Goal: Navigation & Orientation: Find specific page/section

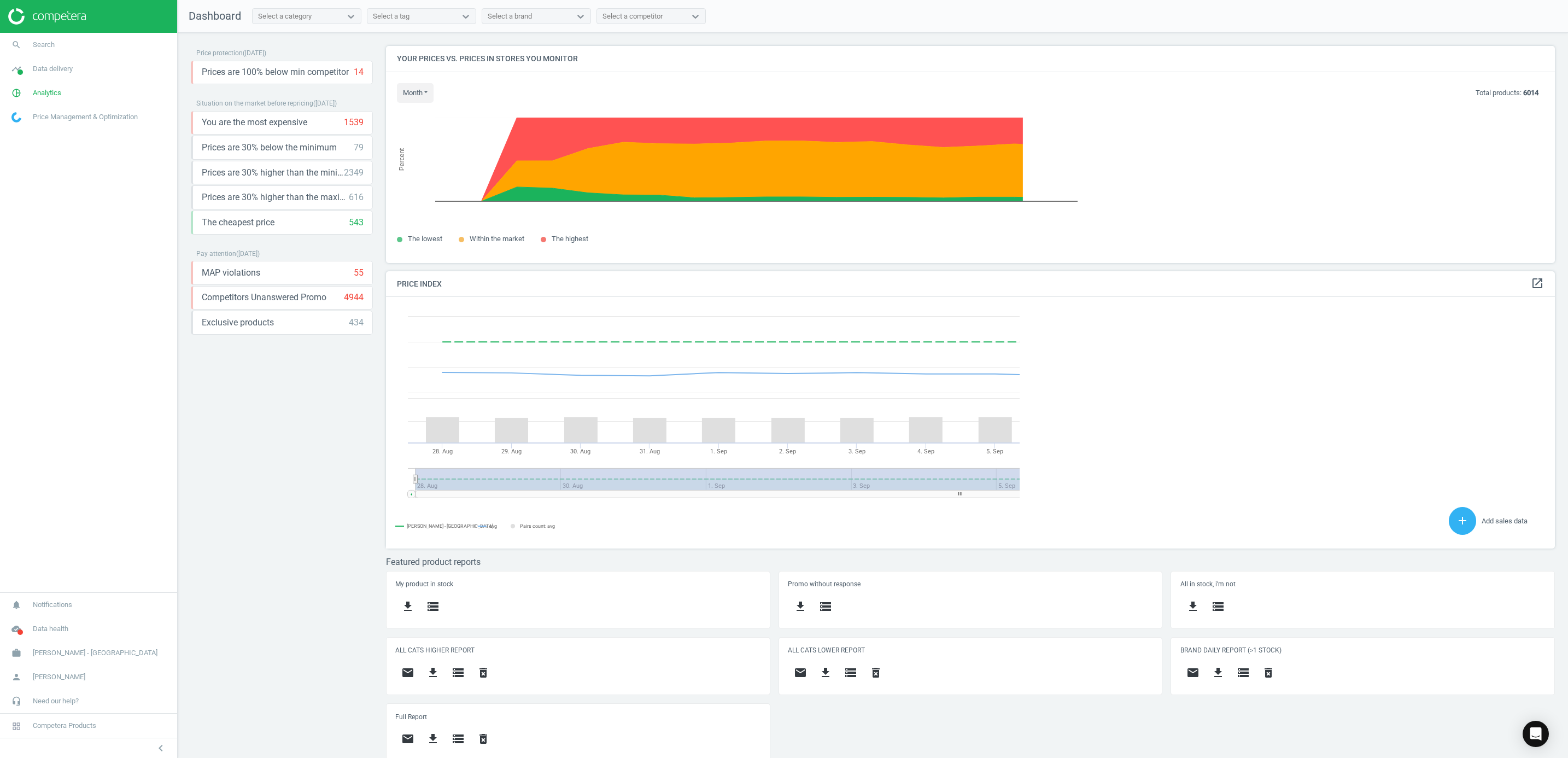
scroll to position [277, 1181]
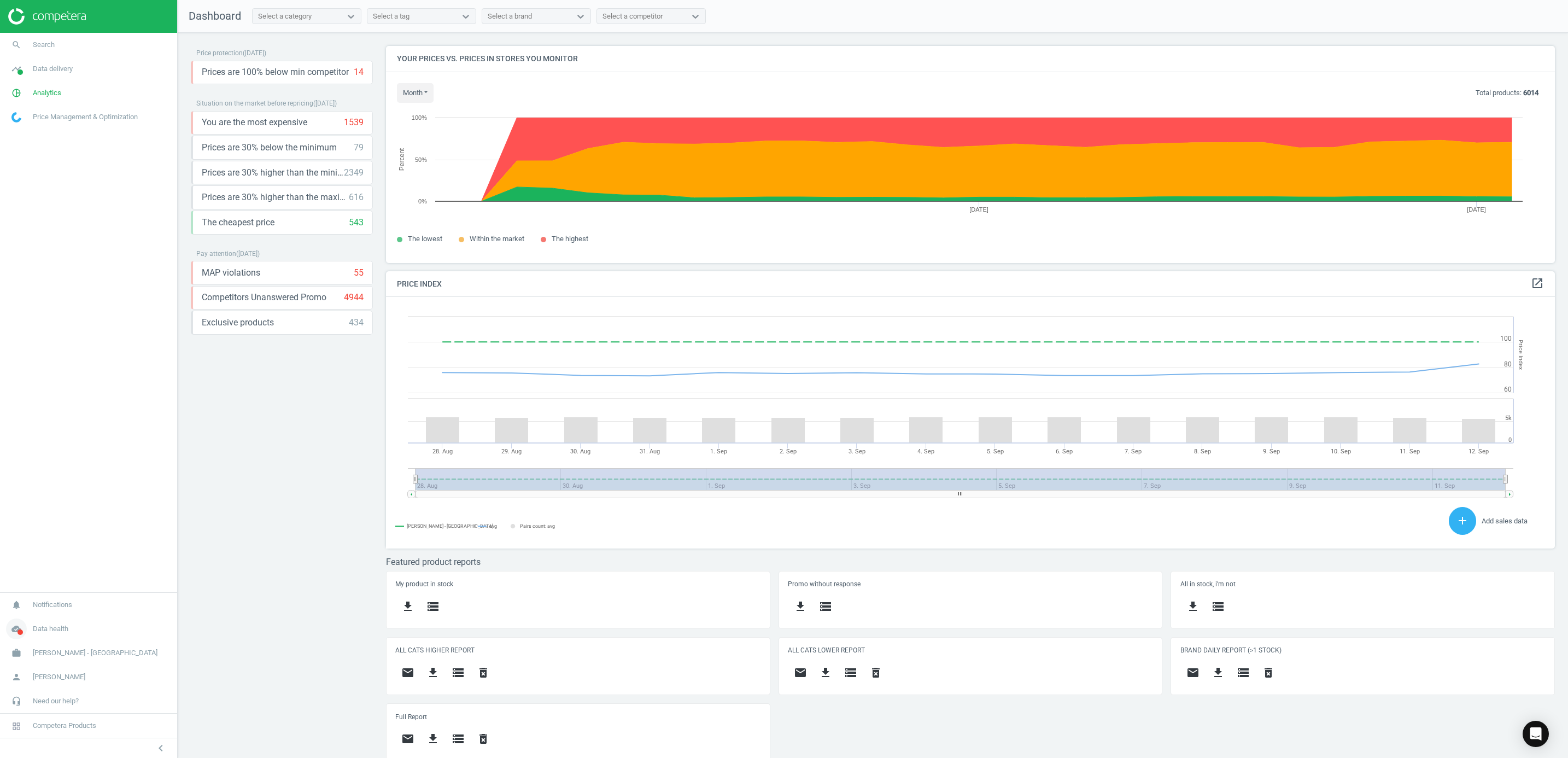
click at [13, 462] on icon "cloud_done" at bounding box center [16, 629] width 20 height 20
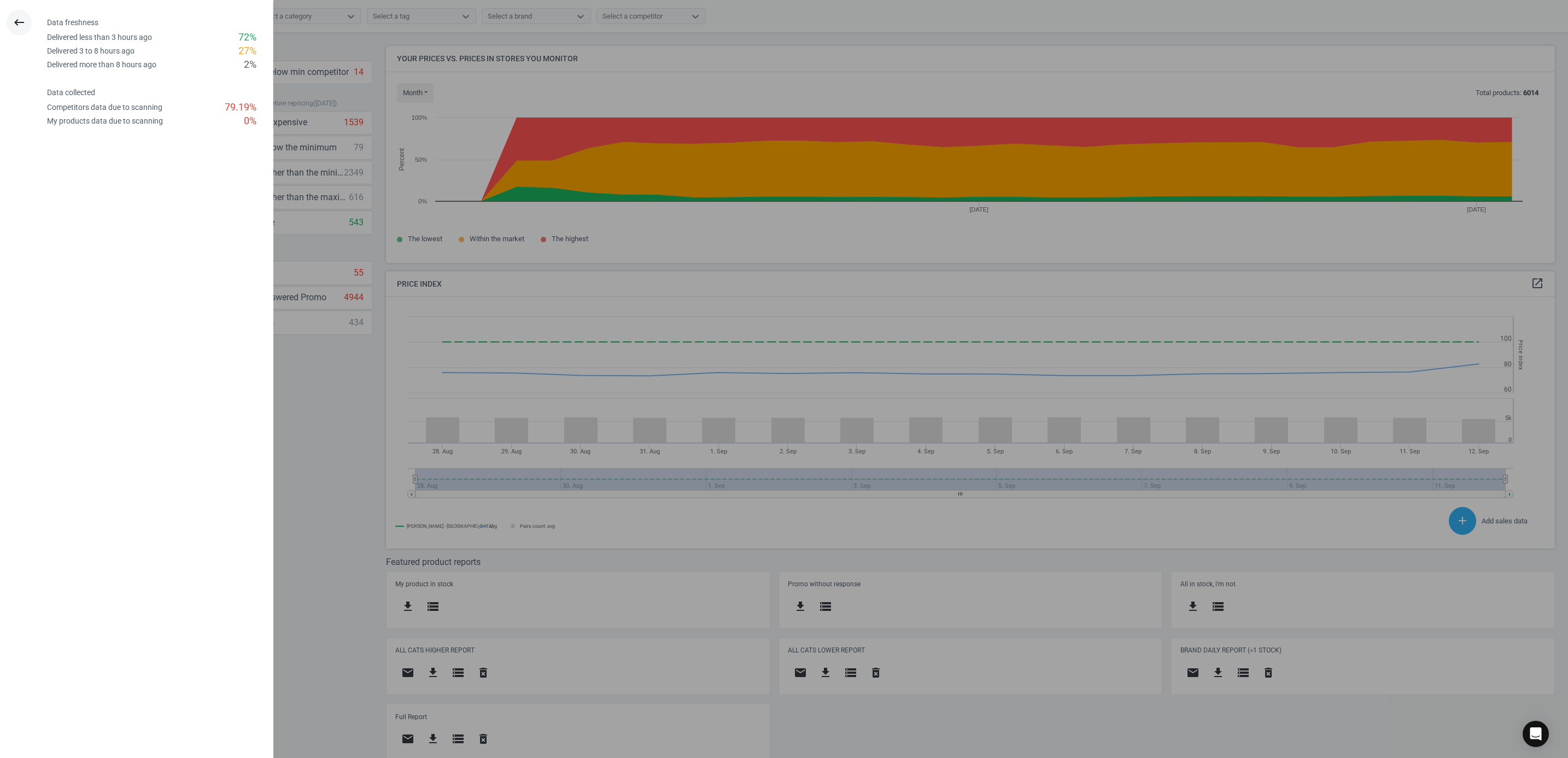
click at [9, 15] on div "keyboard_backspace" at bounding box center [20, 23] width 39 height 26
click at [23, 26] on icon "keyboard_backspace" at bounding box center [19, 22] width 13 height 13
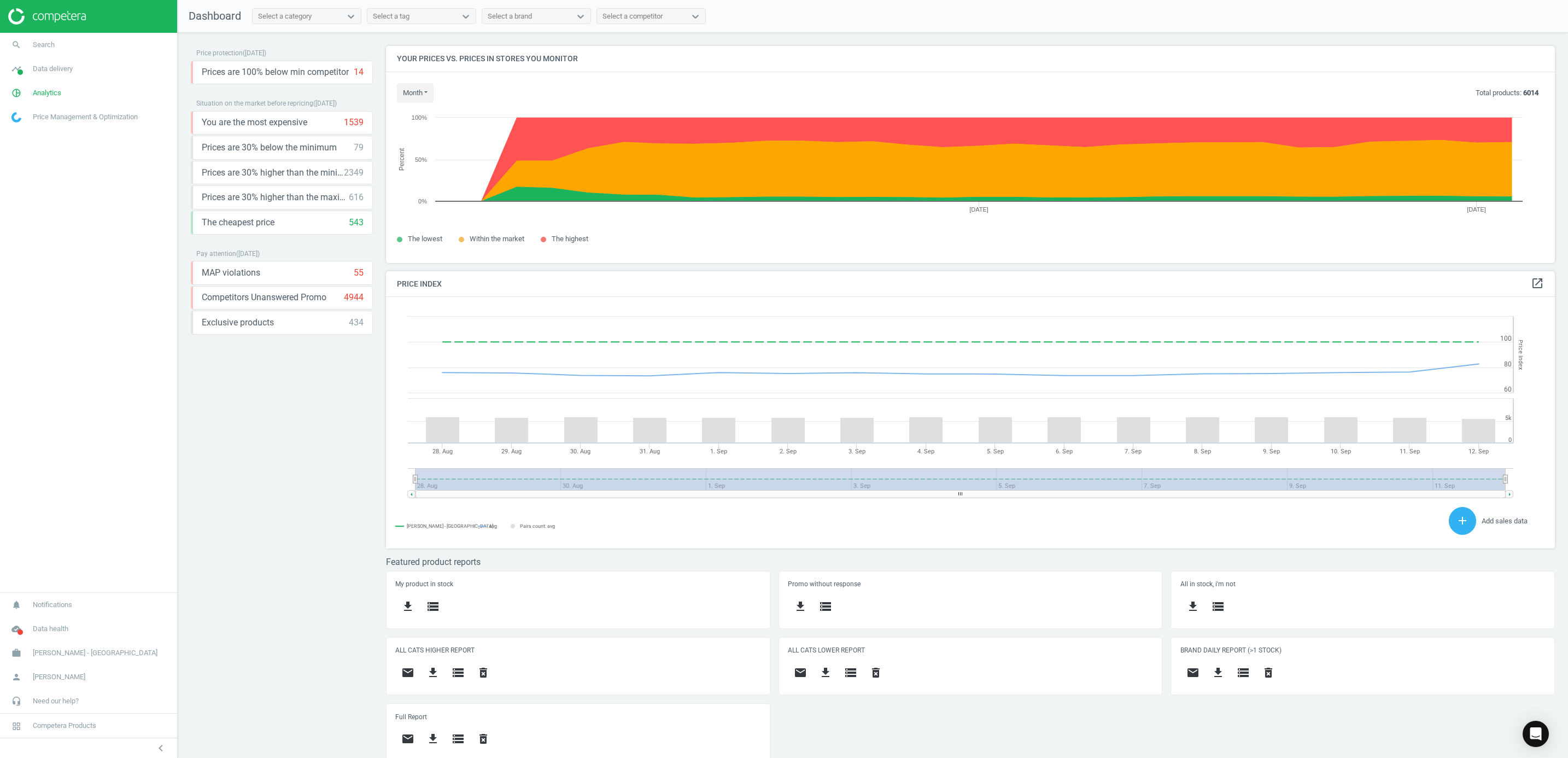
click at [62, 15] on img at bounding box center [47, 16] width 77 height 16
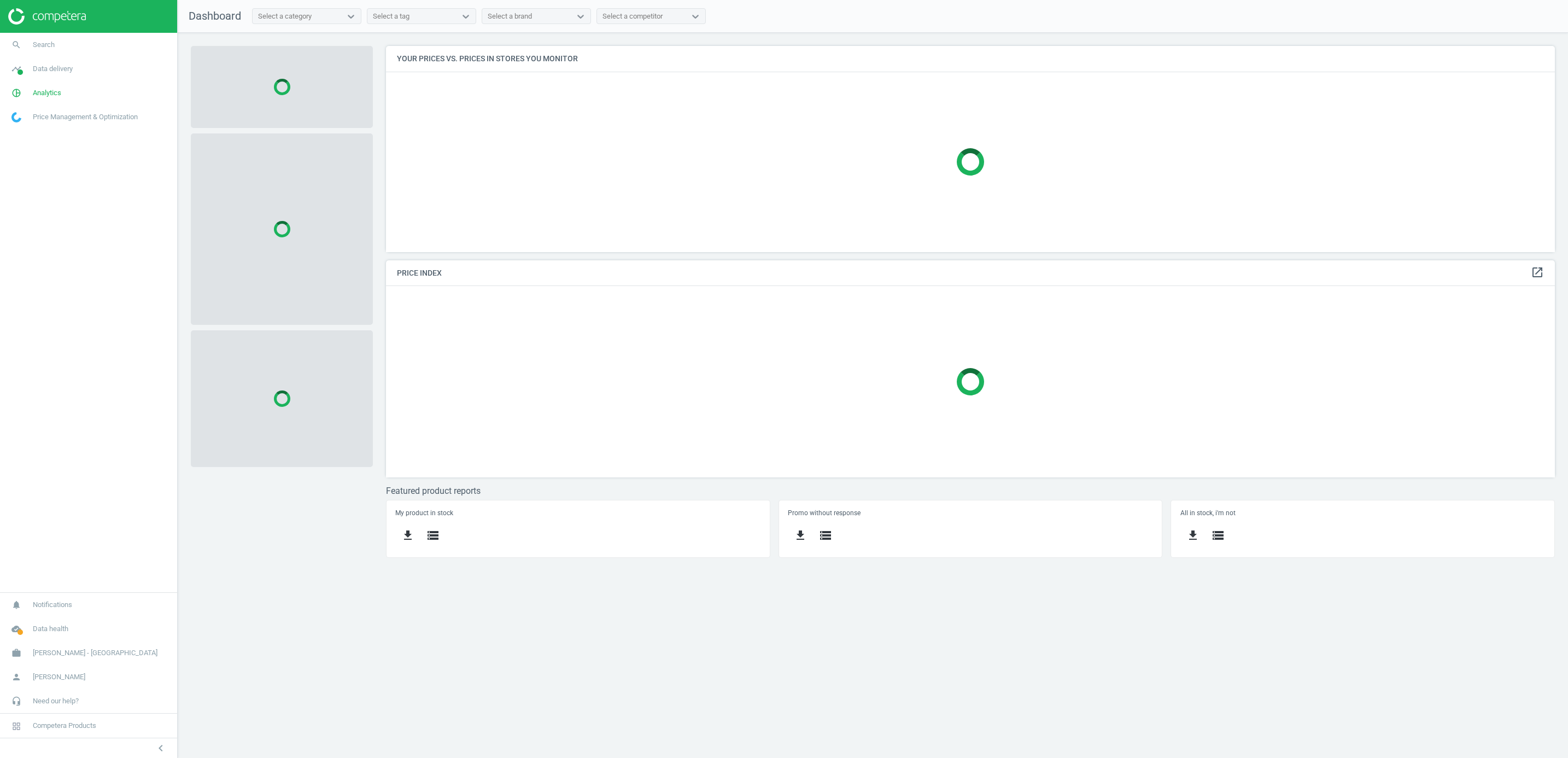
scroll to position [233, 1194]
